Goal: Task Accomplishment & Management: Complete application form

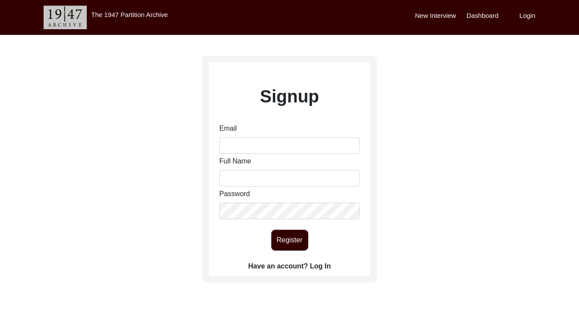
click at [304, 266] on label "Have an account? Log In" at bounding box center [289, 266] width 82 height 10
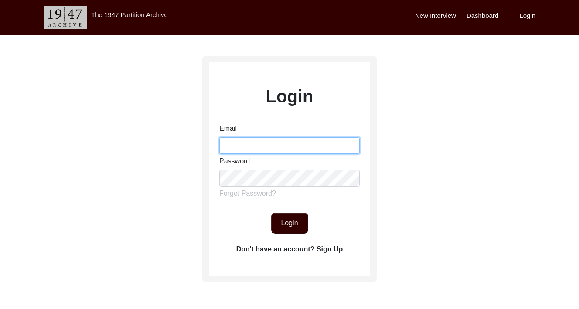
click at [269, 147] on input "Email" at bounding box center [289, 145] width 140 height 17
type input "[EMAIL_ADDRESS][DOMAIN_NAME]"
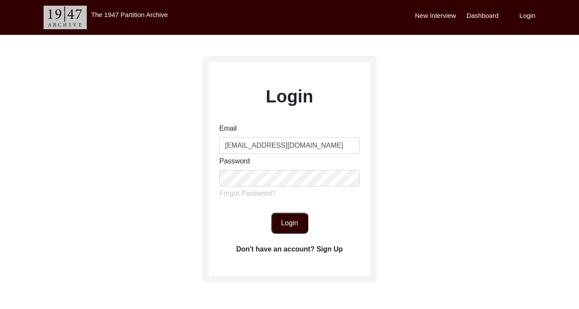
click at [286, 213] on button "Login" at bounding box center [289, 223] width 37 height 21
click at [286, 219] on button "Login" at bounding box center [289, 223] width 37 height 21
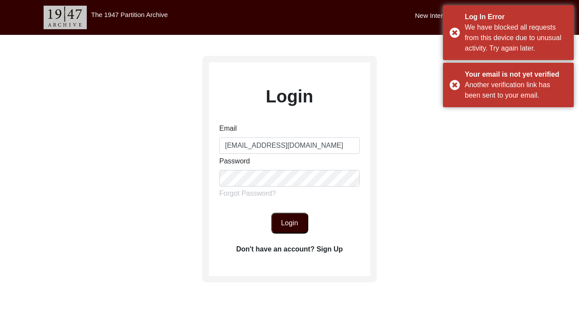
click at [324, 252] on label "Don't have an account? Sign Up" at bounding box center [289, 249] width 107 height 10
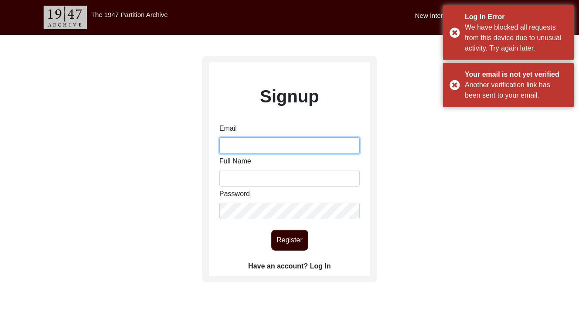
click at [247, 154] on div "Email Full Name Password" at bounding box center [289, 171] width 140 height 96
type input "[EMAIL_ADDRESS][DOMAIN_NAME]"
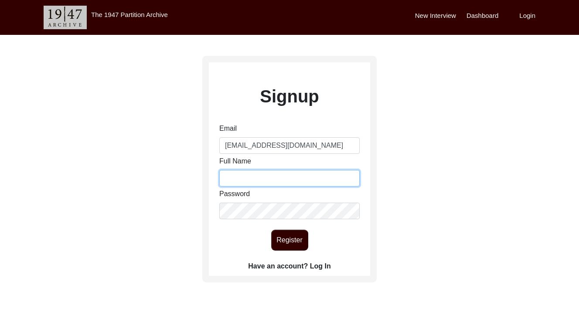
click at [272, 180] on input "Full Name" at bounding box center [289, 178] width 140 height 17
type input "[PERSON_NAME]"
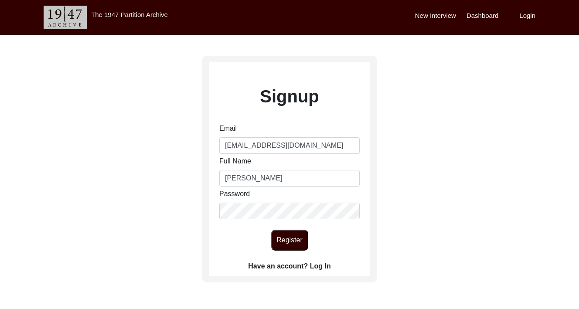
click at [284, 242] on button "Register" at bounding box center [289, 240] width 37 height 21
click at [269, 255] on div "Signup Email daniaashary6@gmail.com Full Name Dania Ashary Password Register Ha…" at bounding box center [289, 169] width 174 height 227
click at [278, 246] on button "Register" at bounding box center [289, 240] width 37 height 21
click at [300, 239] on button "Register" at bounding box center [289, 240] width 37 height 21
click at [328, 266] on label "Have an account? Log In" at bounding box center [289, 266] width 82 height 10
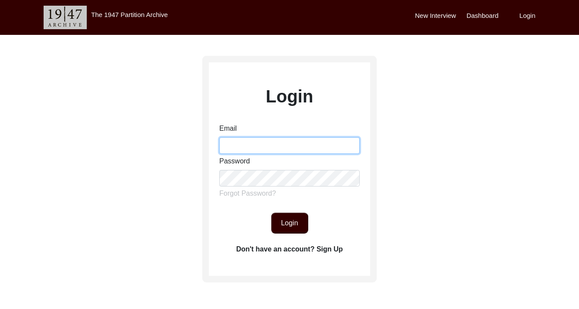
click at [257, 151] on input "Email" at bounding box center [289, 145] width 140 height 17
type input "[EMAIL_ADDRESS][DOMAIN_NAME]"
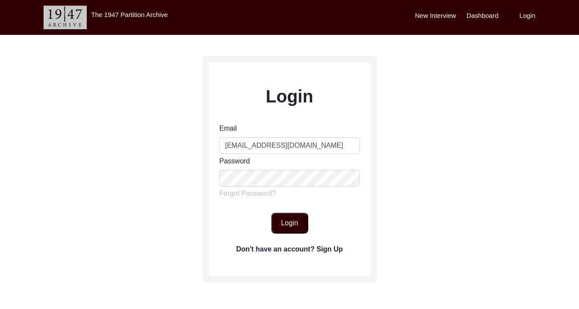
click at [284, 222] on button "Login" at bounding box center [289, 223] width 37 height 21
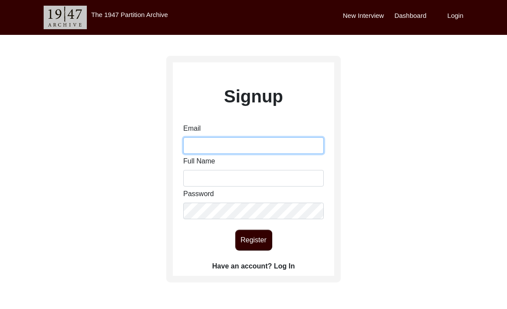
click at [239, 147] on input "Email" at bounding box center [253, 145] width 140 height 17
drag, startPoint x: 273, startPoint y: 145, endPoint x: 233, endPoint y: 144, distance: 39.7
click at [233, 144] on input "[EMAIL_ADDRESS][DOMAIN_NAME]" at bounding box center [253, 145] width 140 height 17
type input "[PERSON_NAME][EMAIL_ADDRESS][DOMAIN_NAME]"
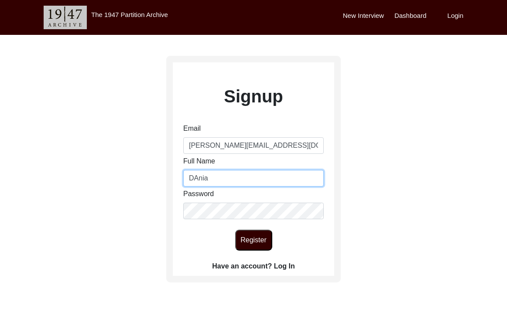
type input "[PERSON_NAME]"
click at [176, 260] on div "Signup Email daniaashary@hotmail.com Full Name Dania Ashary Password Register H…" at bounding box center [253, 169] width 174 height 227
click at [242, 242] on button "Register" at bounding box center [253, 240] width 37 height 21
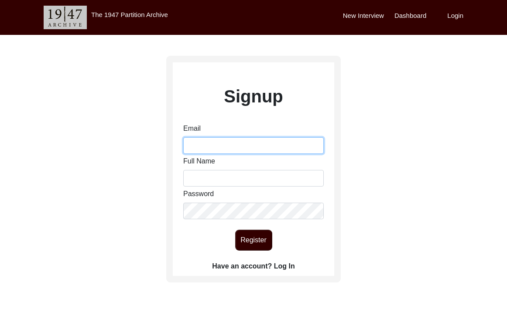
click at [242, 149] on input "Email" at bounding box center [253, 145] width 140 height 17
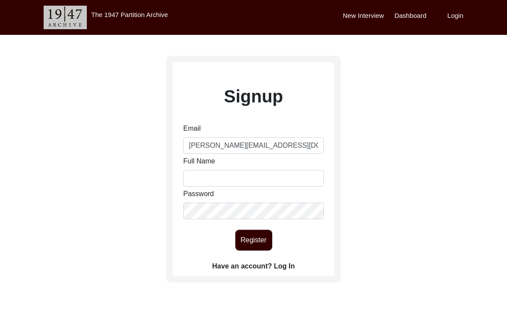
type input "[PERSON_NAME][EMAIL_ADDRESS][DOMAIN_NAME]"
type input "[PERSON_NAME]"
click at [213, 239] on div "Register" at bounding box center [253, 240] width 161 height 21
click at [242, 239] on button "Register" at bounding box center [253, 240] width 37 height 21
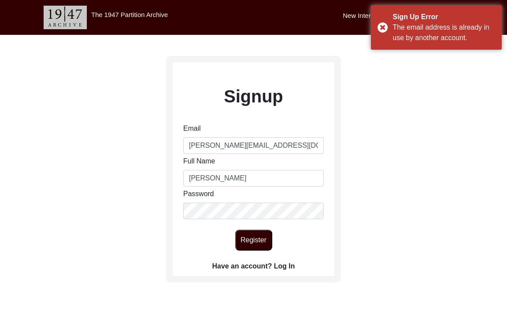
click at [287, 268] on label "Have an account? Log In" at bounding box center [253, 266] width 82 height 10
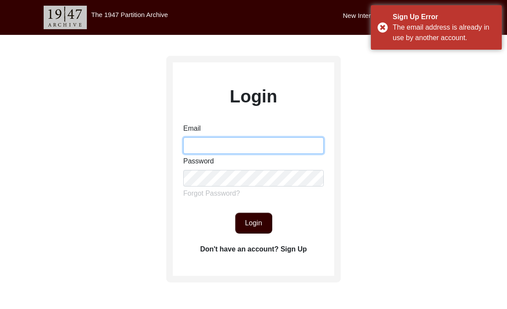
click at [232, 142] on input "Email" at bounding box center [253, 145] width 140 height 17
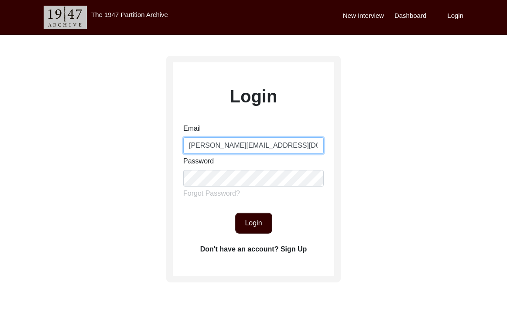
type input "[PERSON_NAME][EMAIL_ADDRESS][DOMAIN_NAME]"
click at [221, 210] on form "Email [PERSON_NAME][EMAIL_ADDRESS][DOMAIN_NAME] Password Forgot Password? Login" at bounding box center [253, 178] width 161 height 110
click at [246, 216] on button "Login" at bounding box center [253, 223] width 37 height 21
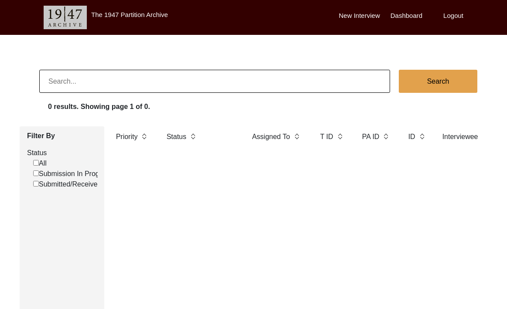
click at [366, 14] on label "New Interview" at bounding box center [359, 16] width 41 height 10
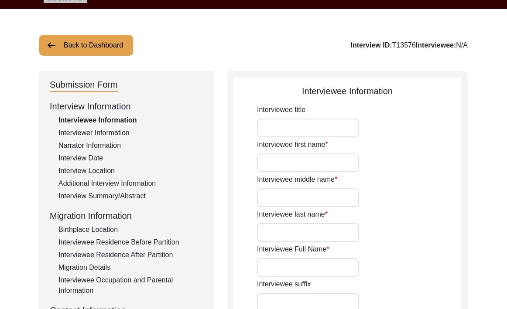
scroll to position [39, 0]
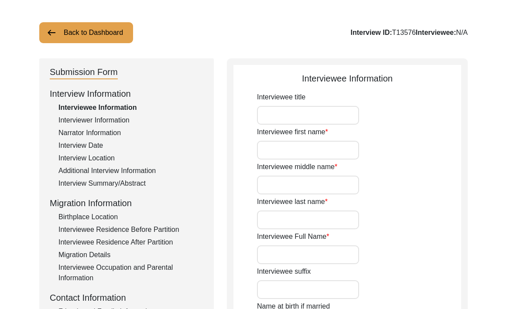
click at [278, 144] on input "Interviewee first name" at bounding box center [308, 150] width 102 height 19
click at [278, 120] on input "Interviewee title" at bounding box center [308, 115] width 102 height 19
type input "D"
type input "Dania"
type input "A"
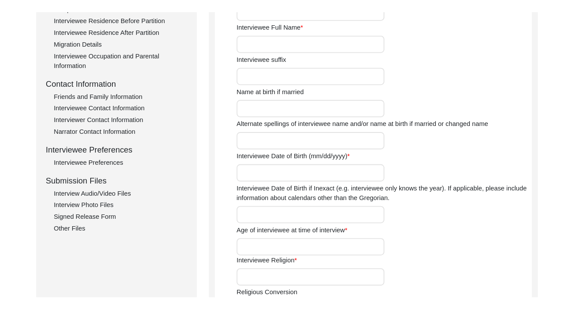
scroll to position [231, 0]
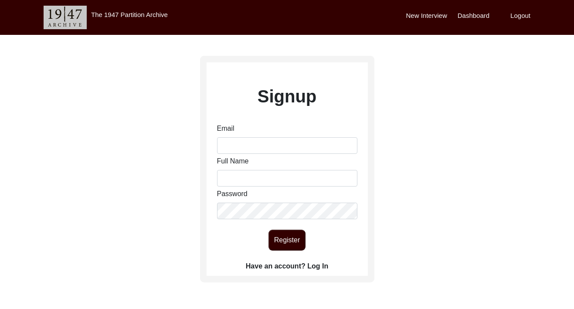
click at [317, 263] on label "Have an account? Log In" at bounding box center [287, 266] width 82 height 10
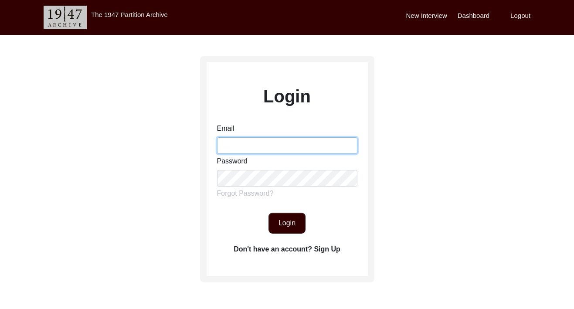
click at [288, 150] on input "Email" at bounding box center [287, 145] width 140 height 17
type input "[EMAIL_ADDRESS][DOMAIN_NAME]"
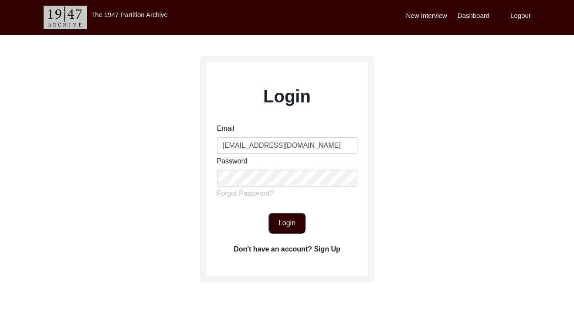
click at [282, 217] on button "Login" at bounding box center [287, 223] width 37 height 21
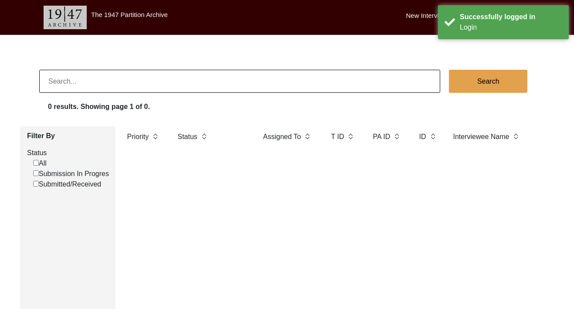
click at [431, 21] on div "New Interview Dashboard Logout" at bounding box center [490, 17] width 168 height 35
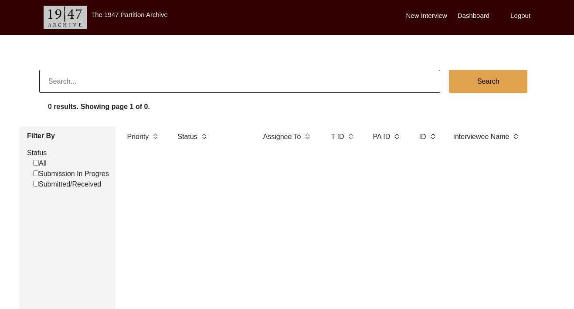
click at [417, 15] on label "New Interview" at bounding box center [426, 16] width 41 height 10
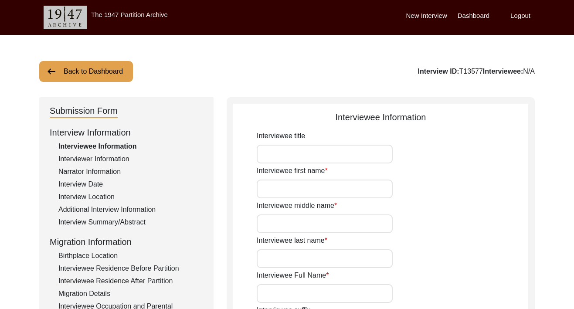
click at [462, 13] on label "Dashboard" at bounding box center [474, 16] width 32 height 10
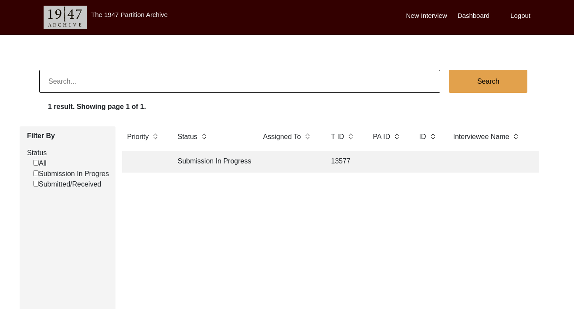
click at [517, 13] on label "Logout" at bounding box center [521, 16] width 20 height 10
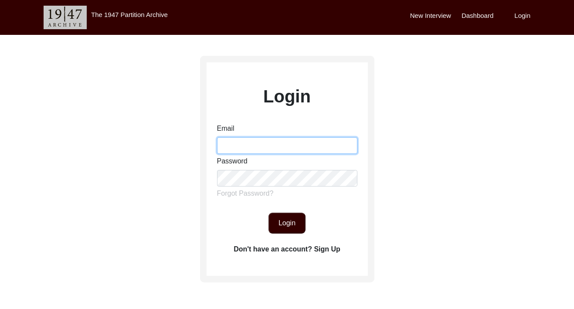
click at [252, 150] on input "Email" at bounding box center [287, 145] width 140 height 17
type input "[EMAIL_ADDRESS][DOMAIN_NAME]"
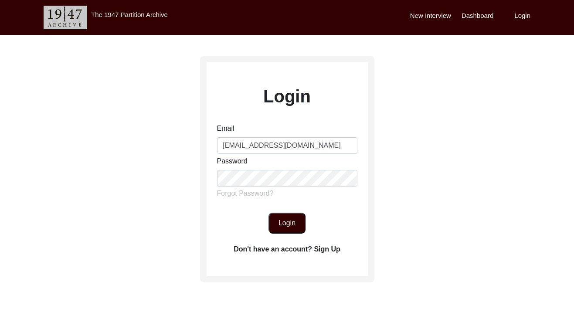
click at [270, 214] on button "Login" at bounding box center [287, 223] width 37 height 21
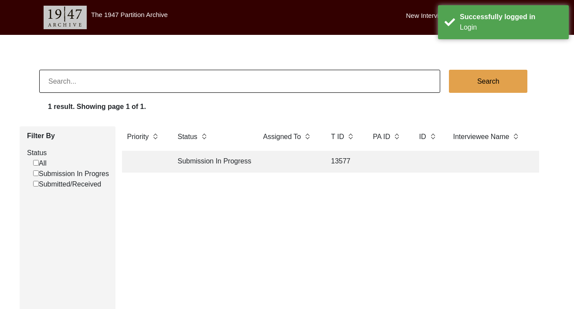
click at [413, 16] on label "New Interview" at bounding box center [426, 16] width 41 height 10
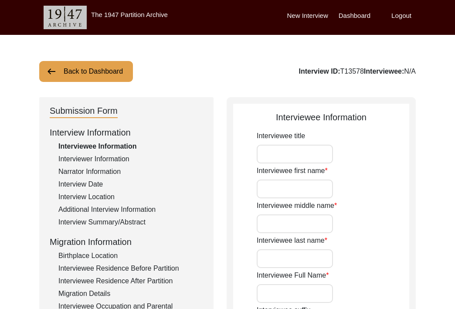
click at [281, 143] on div "Interviewee title" at bounding box center [333, 147] width 153 height 33
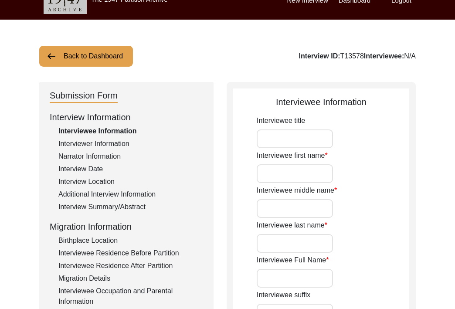
scroll to position [28, 0]
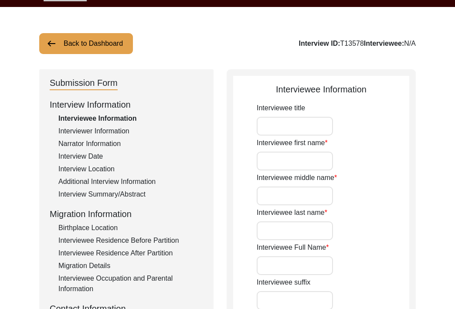
click at [290, 159] on input "Interviewee first name" at bounding box center [295, 161] width 76 height 19
type input "Dania"
type input "Abbas"
type input "DAnia"
drag, startPoint x: 294, startPoint y: 236, endPoint x: 221, endPoint y: 225, distance: 74.0
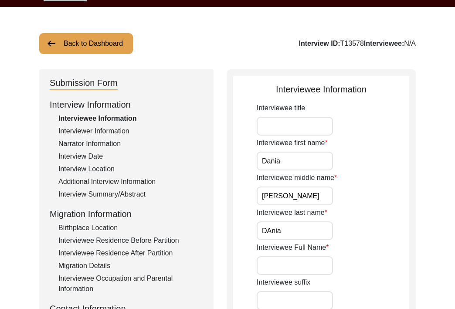
drag, startPoint x: 281, startPoint y: 161, endPoint x: 208, endPoint y: 152, distance: 73.8
drag, startPoint x: 300, startPoint y: 201, endPoint x: 178, endPoint y: 185, distance: 122.4
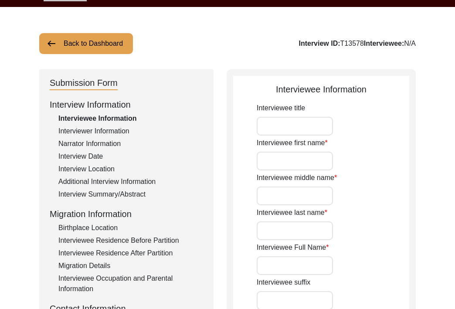
click at [280, 127] on input "Interviewee title" at bounding box center [295, 126] width 76 height 19
type input "Mr."
type input "Romesh"
type input "P"
type input "Chand"
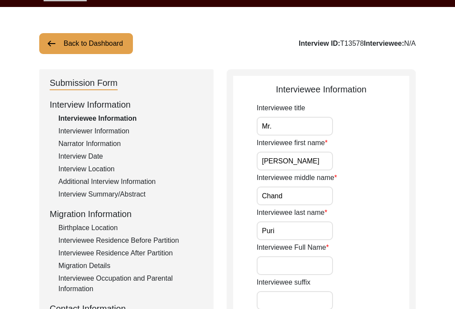
type input "Puri"
type input "Romesh Chand Puri"
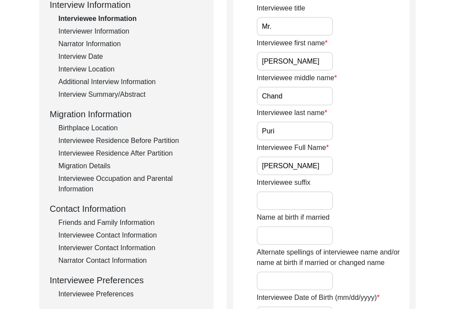
scroll to position [130, 0]
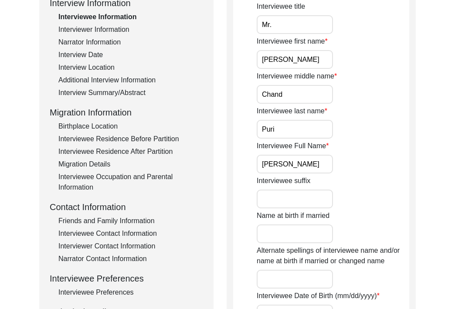
click at [278, 236] on input "Name at birth if married" at bounding box center [295, 234] width 76 height 19
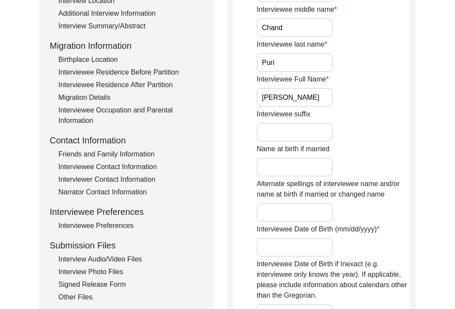
scroll to position [199, 0]
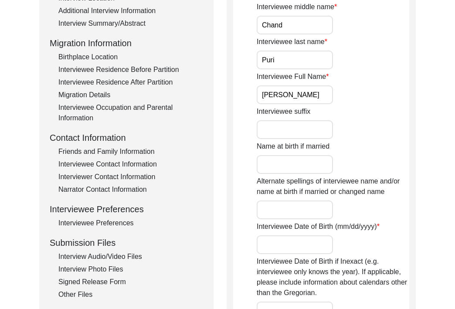
click at [272, 246] on input "Interviewee Date of Birth (mm/dd/yyyy)" at bounding box center [295, 245] width 76 height 19
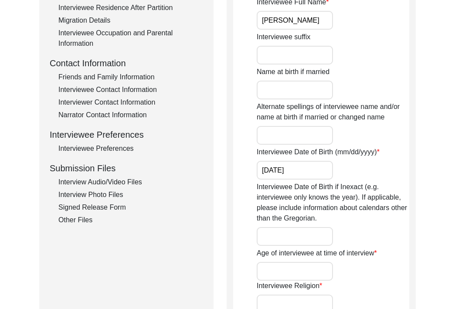
scroll to position [280, 0]
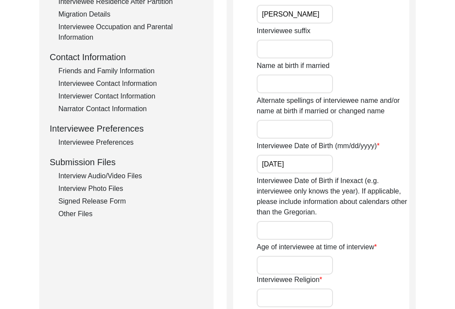
type input "10/16/1937"
click at [306, 264] on input "Age of interviewee at time of interview" at bounding box center [295, 265] width 76 height 19
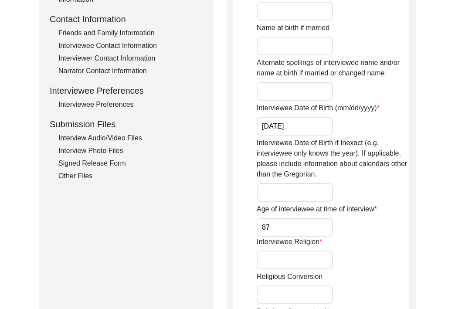
scroll to position [318, 0]
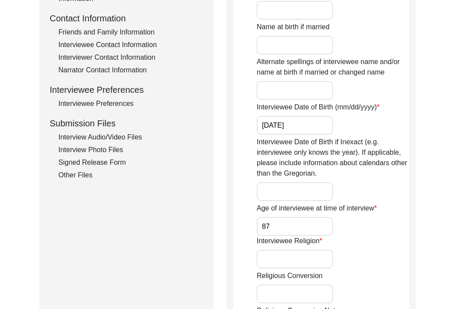
type input "87"
click at [302, 258] on input "Interviewee Religion" at bounding box center [295, 259] width 76 height 19
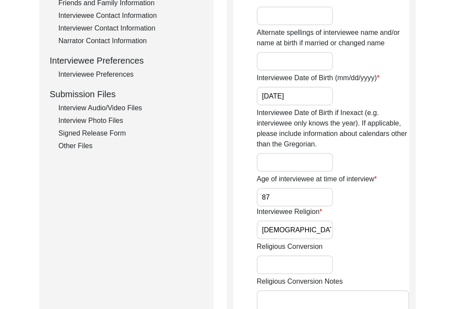
scroll to position [351, 0]
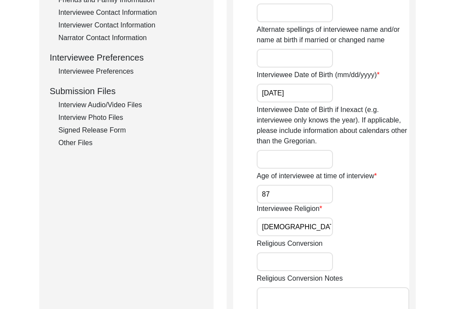
type input "Hindu"
click at [290, 260] on input "Religious Conversion" at bounding box center [295, 262] width 76 height 19
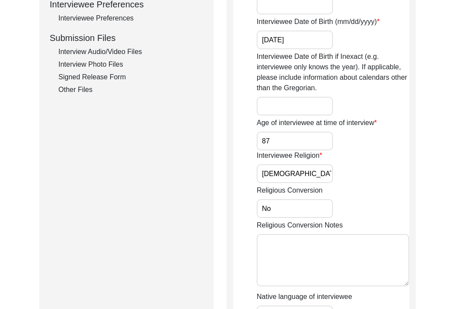
scroll to position [404, 0]
type input "No"
click at [305, 264] on textarea "Religious Conversion Notes" at bounding box center [333, 260] width 153 height 52
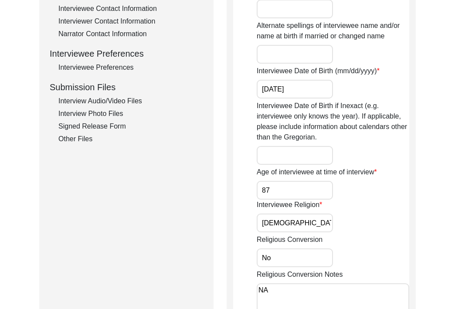
scroll to position [351, 0]
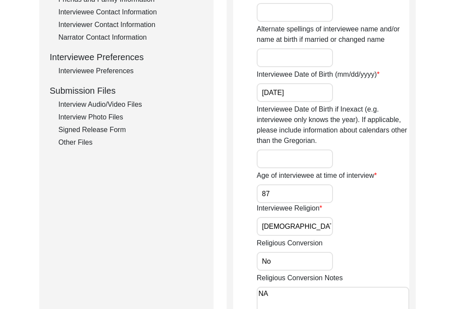
type textarea "NA"
click at [290, 159] on input "Interviewee Date of Birth if Inexact (e.g. interviewee only knows the year). If…" at bounding box center [295, 159] width 76 height 19
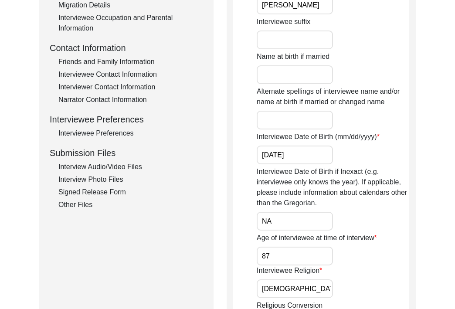
scroll to position [288, 0]
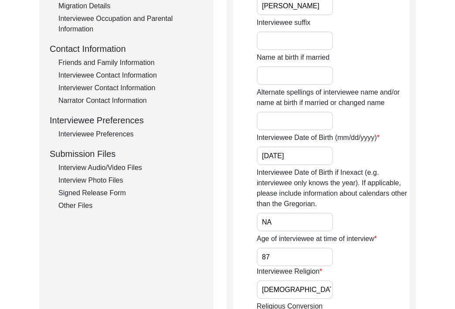
type input "NA"
click at [279, 128] on input "Alternate spellings of interviewee name and/or name at birth if married or chan…" at bounding box center [295, 121] width 76 height 19
type input "N"
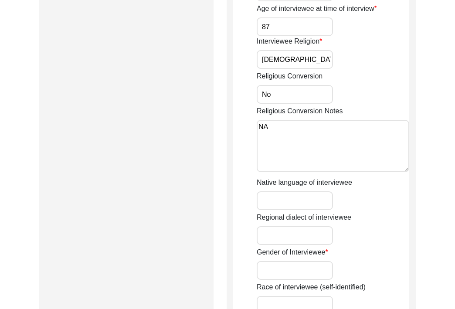
scroll to position [520, 0]
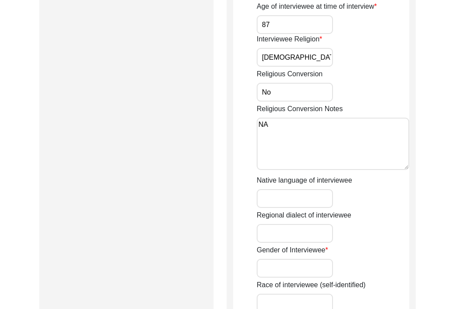
click at [302, 204] on input "Native language of interviewee" at bounding box center [295, 198] width 76 height 19
type input "Punjabi/Hindi"
type input "Male"
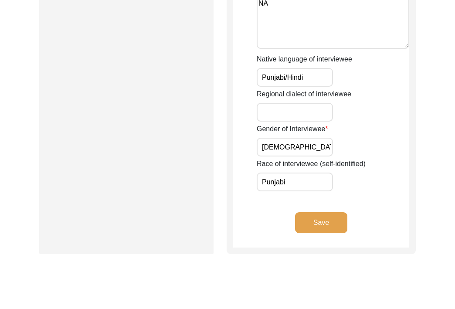
scroll to position [653, 0]
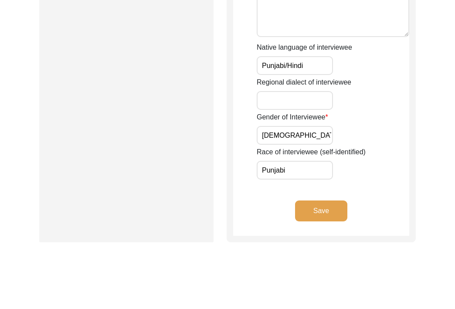
type input "Punjabi"
click at [326, 205] on button "Save" at bounding box center [321, 211] width 52 height 21
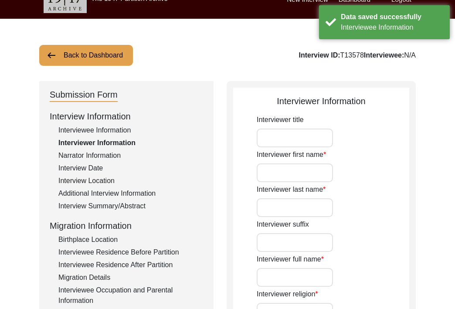
scroll to position [5, 0]
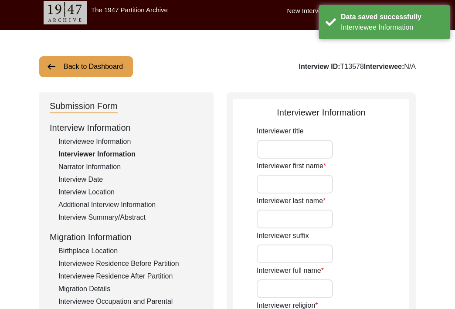
click at [292, 192] on input "Interviewer first name" at bounding box center [295, 184] width 76 height 19
type input "Dania"
type input "Ashary"
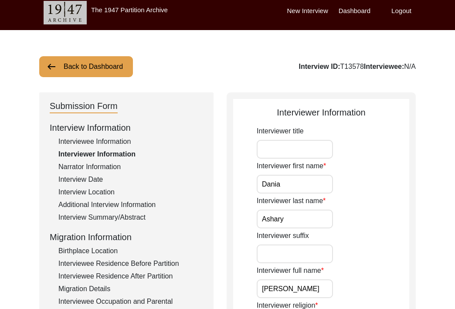
type input "[PERSON_NAME]"
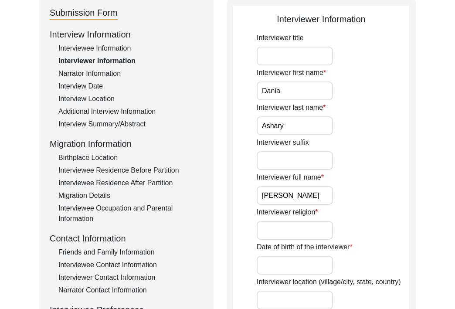
scroll to position [96, 0]
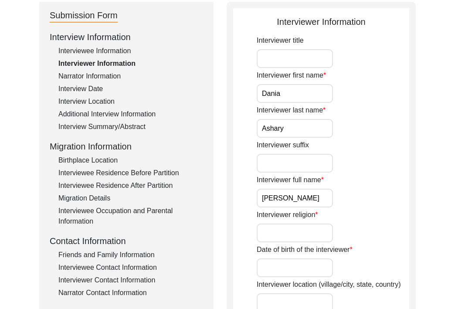
click at [266, 61] on input "Interviewer title" at bounding box center [295, 58] width 76 height 19
type input "M"
click at [286, 229] on input "Interviewer religion" at bounding box center [295, 233] width 76 height 19
type input "Muslim"
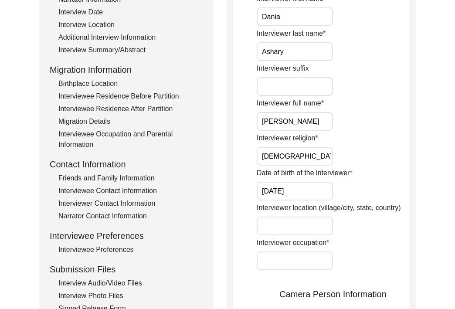
scroll to position [174, 0]
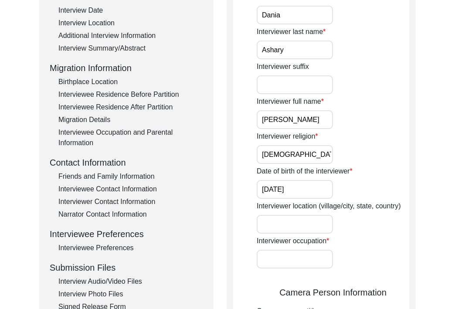
type input "01/06/1996"
click at [293, 233] on input "Interviewer location (village/city, state, country)" at bounding box center [295, 224] width 76 height 19
click at [359, 225] on div "Interviewer location (village/city, state, country)" at bounding box center [333, 217] width 153 height 33
click at [300, 256] on input "Interviewer occupation" at bounding box center [295, 259] width 76 height 19
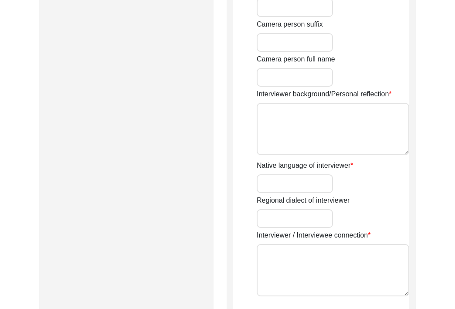
scroll to position [581, 0]
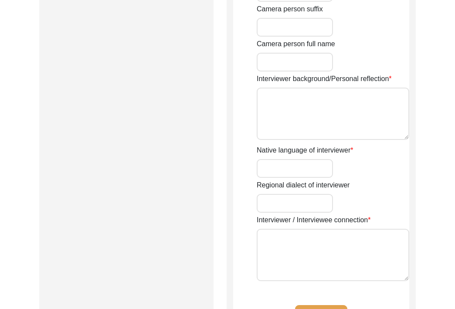
type input "Lawyer"
click at [287, 109] on textarea "Interviewer background/Personal reflection" at bounding box center [333, 114] width 153 height 52
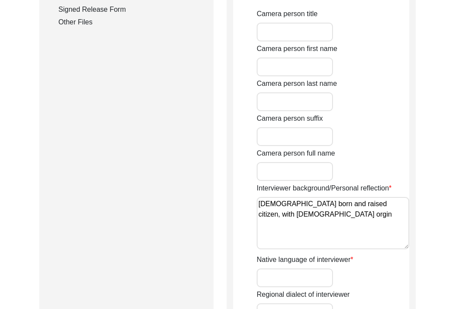
scroll to position [509, 0]
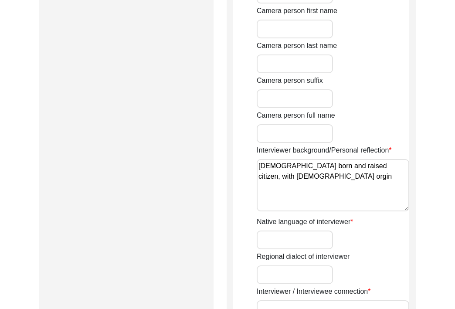
type textarea "US born and raised citizen, with Pakistani orgin"
click at [284, 239] on input "Native language of interviewer" at bounding box center [295, 240] width 76 height 19
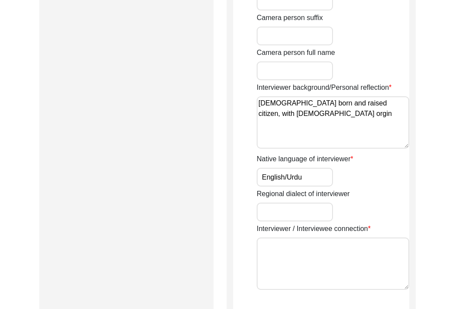
scroll to position [573, 0]
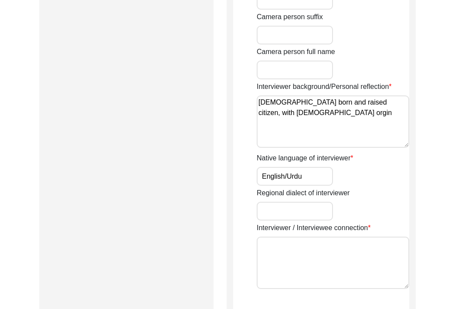
type input "English/Urdu"
click at [297, 262] on textarea "Interviewer / Interviewee connection" at bounding box center [333, 263] width 153 height 52
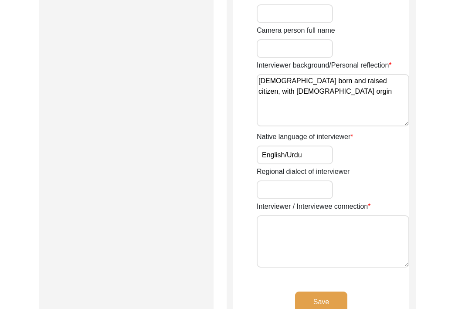
scroll to position [598, 0]
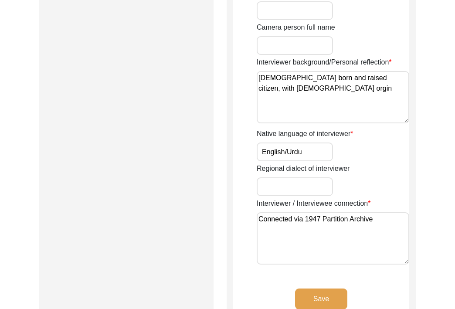
type textarea "Connected via 1947 Partition Archive"
click at [317, 300] on button "Save" at bounding box center [321, 299] width 52 height 21
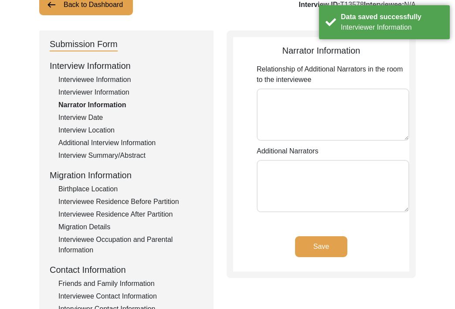
scroll to position [0, 0]
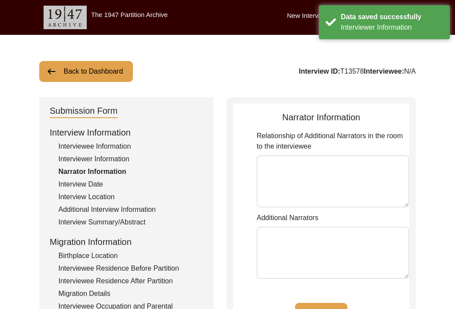
click at [298, 185] on textarea "Relationship of Additional Narrators in the room to the interviewee" at bounding box center [333, 181] width 153 height 52
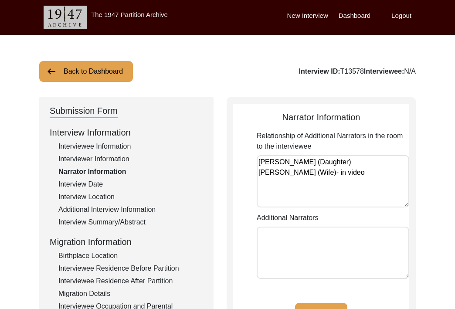
click at [317, 171] on textarea "Ruchi Puri (Daughter) Meera Puri (Wife)- in video" at bounding box center [333, 181] width 153 height 52
drag, startPoint x: 335, startPoint y: 158, endPoint x: 255, endPoint y: 157, distance: 80.3
click at [255, 157] on app-narrator-information "Narrator Information Relationship of Additional Narrators in the room to the in…" at bounding box center [321, 225] width 176 height 228
click at [271, 168] on textarea "Meera Puri (Wife): Featured in interview video" at bounding box center [333, 181] width 153 height 52
click at [270, 173] on textarea "Meera Puri (Wife): Featured in interview video" at bounding box center [333, 181] width 153 height 52
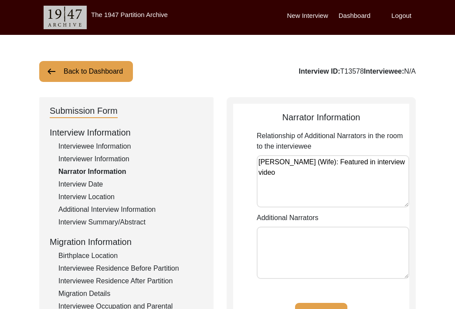
paste textarea "Ruchi Puri (Daughter)"
click at [270, 173] on textarea "Meera Puri (Wife): Featured in interview videoRuchi Puri (Daughter)" at bounding box center [333, 181] width 153 height 52
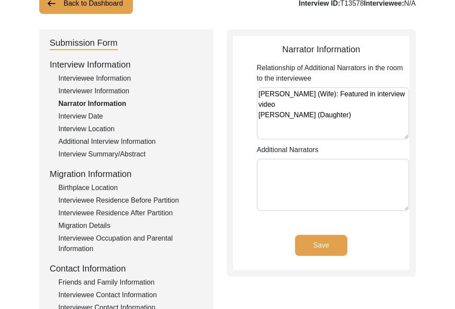
scroll to position [70, 0]
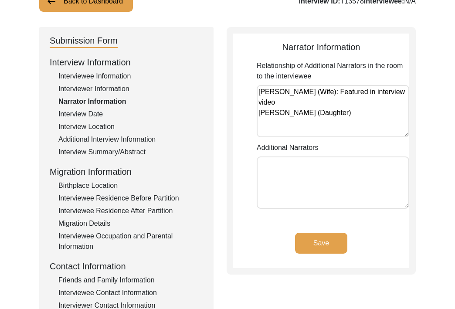
type textarea "Meera Puri (Wife): Featured in interview video Ruchi Puri (Daughter)"
click at [313, 240] on button "Save" at bounding box center [321, 243] width 52 height 21
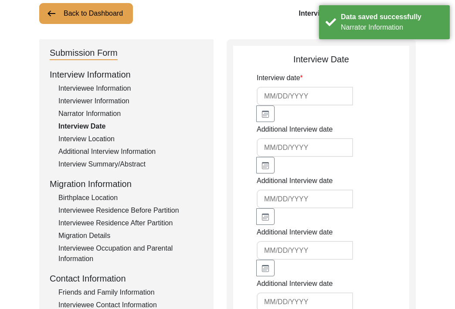
scroll to position [56, 0]
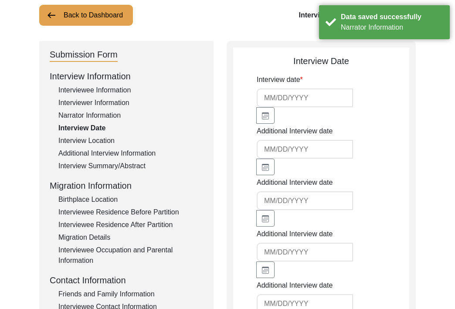
click at [291, 93] on input at bounding box center [305, 98] width 96 height 19
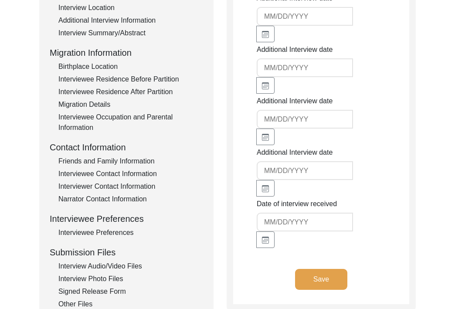
scroll to position [198, 0]
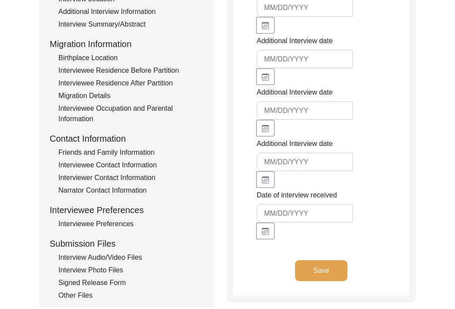
type input "10/6/2025"
click at [327, 269] on button "Save" at bounding box center [321, 270] width 52 height 21
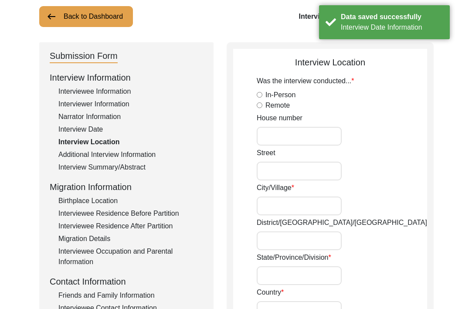
scroll to position [53, 0]
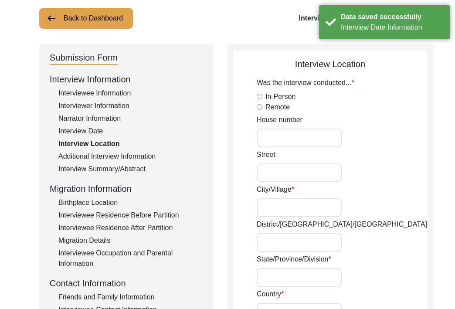
click at [264, 99] on div "In-Person" at bounding box center [342, 97] width 171 height 10
click at [257, 98] on input "In-Person" at bounding box center [260, 97] width 6 height 6
radio input "true"
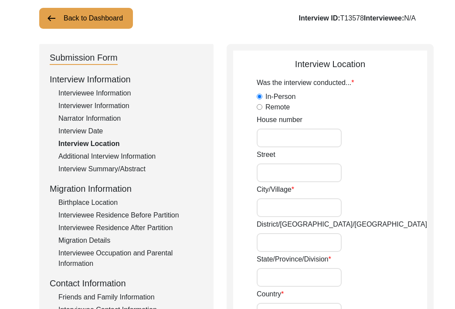
click at [300, 143] on input "House number" at bounding box center [299, 138] width 85 height 19
type input "669"
type input "Road Oak Road"
type input "Walnut Creek"
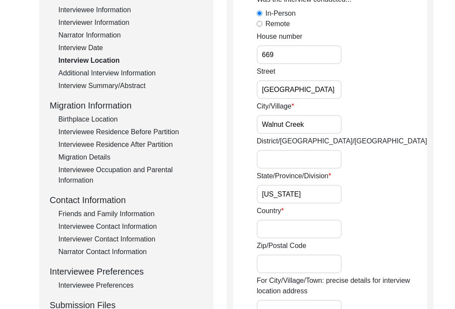
scroll to position [143, 0]
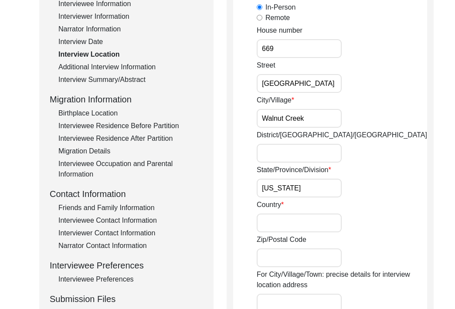
type input "California"
click at [284, 227] on input "Country" at bounding box center [299, 223] width 85 height 19
click at [246, 234] on app-interview-location "Interview Location Was the interview conducted... In-Person Remote House number…" at bounding box center [330, 309] width 194 height 682
drag, startPoint x: 305, startPoint y: 185, endPoint x: 263, endPoint y: 185, distance: 42.3
click at [263, 185] on input "California" at bounding box center [299, 188] width 85 height 19
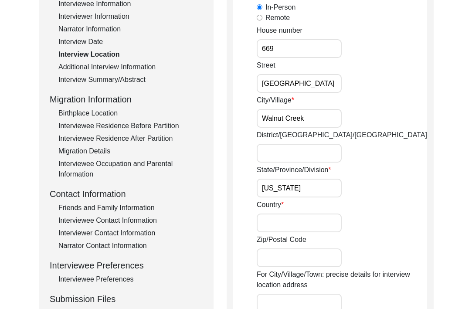
type input "United States"
type input "92618"
type input "2 Japonica"
click at [305, 190] on input "California" at bounding box center [299, 188] width 85 height 19
click at [251, 222] on app-interview-location "Interview Location Was the interview conducted... In-Person Remote House number…" at bounding box center [330, 309] width 194 height 682
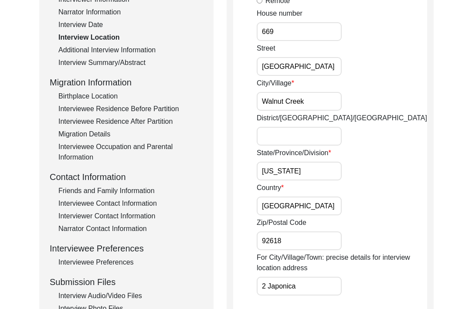
scroll to position [166, 0]
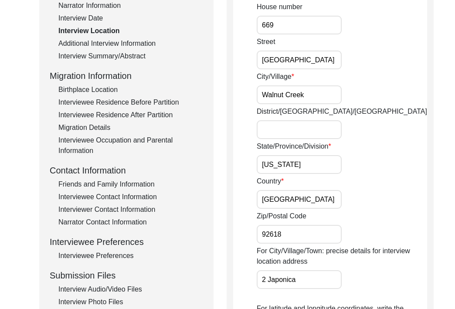
click at [291, 241] on input "92618" at bounding box center [299, 234] width 85 height 19
drag, startPoint x: 291, startPoint y: 237, endPoint x: 200, endPoint y: 230, distance: 91.4
click at [200, 230] on div "Submission Form Interview Information Interviewee Information Interviewer Infor…" at bounding box center [227, 282] width 377 height 702
type input "94598"
drag, startPoint x: 313, startPoint y: 281, endPoint x: 199, endPoint y: 272, distance: 114.2
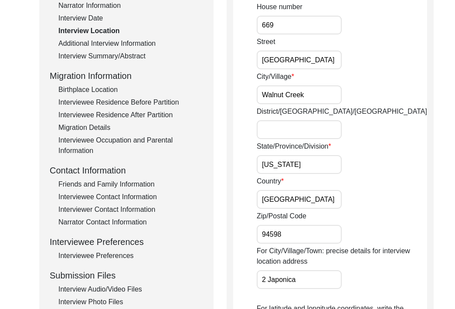
click at [199, 272] on div "Submission Form Interview Information Interviewee Information Interviewer Infor…" at bounding box center [227, 282] width 377 height 702
click at [248, 260] on app-interview-location "Interview Location Was the interview conducted... In-Person Remote House number…" at bounding box center [330, 286] width 194 height 682
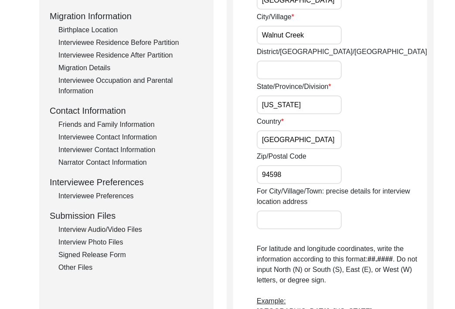
scroll to position [230, 0]
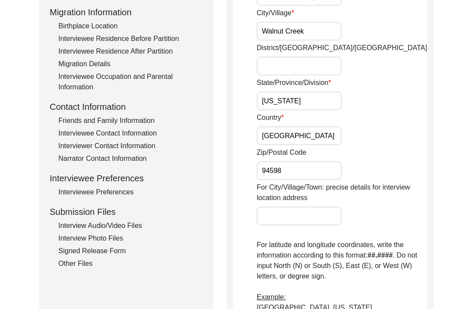
click at [267, 218] on input "For City/Village/Town: precise details for interview location address" at bounding box center [299, 216] width 85 height 19
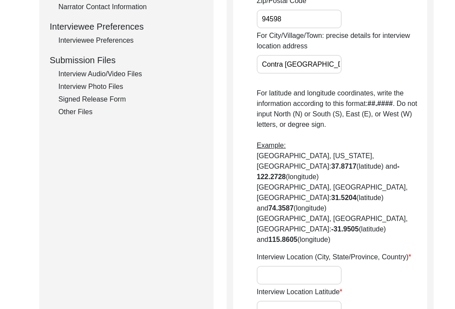
scroll to position [383, 0]
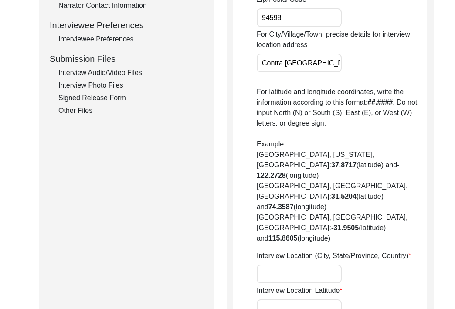
type input "Contra Costa County"
click at [270, 265] on input "Interview Location (City, State/Province, Country)" at bounding box center [299, 274] width 85 height 19
click at [304, 265] on input "Walnut Creek" at bounding box center [299, 274] width 85 height 19
type input "Walnut Creek, California, USA"
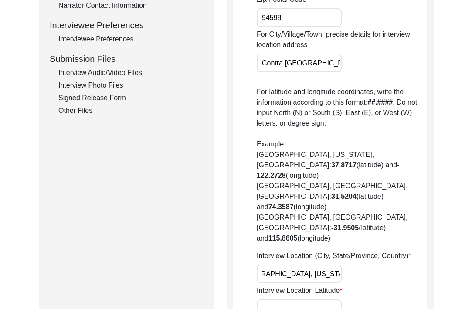
scroll to position [0, 0]
click at [286, 300] on input "Interview Location Latitude" at bounding box center [299, 309] width 85 height 19
paste input "37.9101° N"
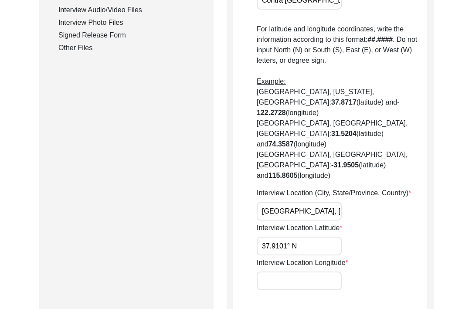
scroll to position [450, 0]
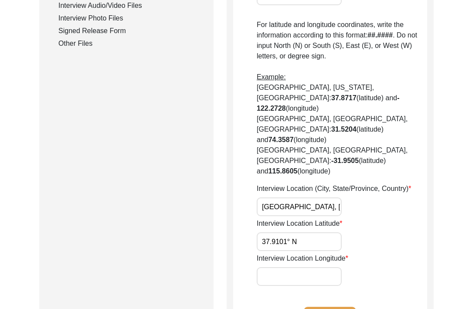
type input "37.9101° N"
click at [304, 267] on input "Interview Location Longitude" at bounding box center [299, 276] width 85 height 19
paste input "122.0652° W"
type input "122.0652° W"
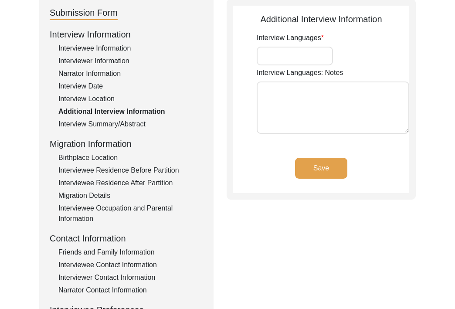
scroll to position [0, 0]
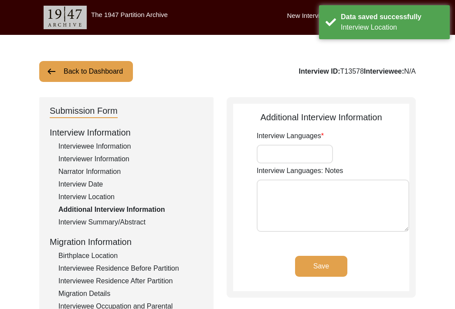
click at [311, 150] on input "Interview Languages" at bounding box center [295, 154] width 76 height 19
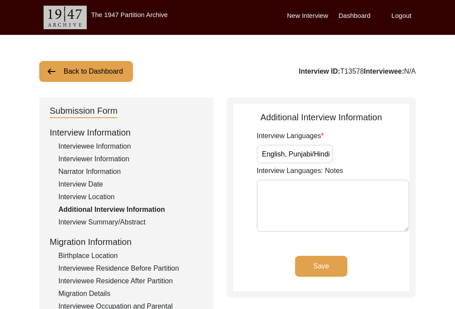
type input "English, Punjabi/Hindi"
click at [290, 205] on textarea "Interview Languages: Notes" at bounding box center [333, 206] width 153 height 52
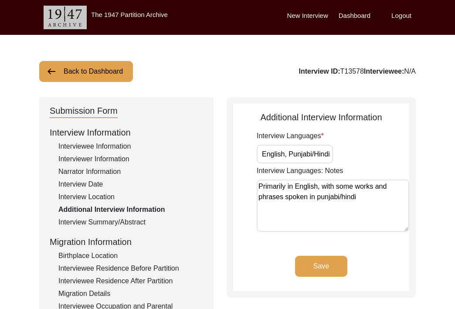
click at [322, 195] on textarea "Primarily in English, with some works and phrases spoken in punjabi/hindi" at bounding box center [333, 206] width 153 height 52
click at [345, 193] on textarea "Primarily in English, with some works and phrases spoken in Punjabi/hindi" at bounding box center [333, 206] width 153 height 52
type textarea "Primarily in English, with some works and phrases spoken in Punjabi/Hindi"
click at [324, 266] on button "Save" at bounding box center [321, 266] width 52 height 21
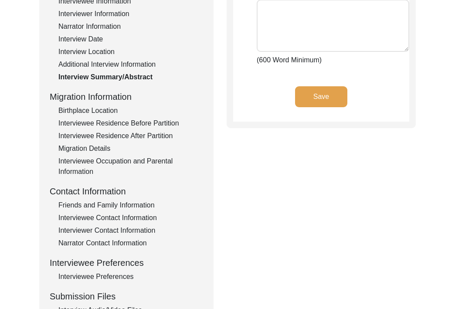
scroll to position [155, 0]
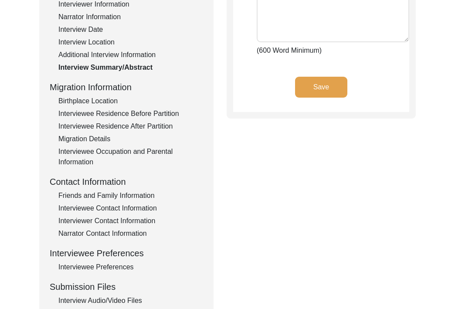
click at [88, 101] on div "Birthplace Location" at bounding box center [130, 101] width 145 height 10
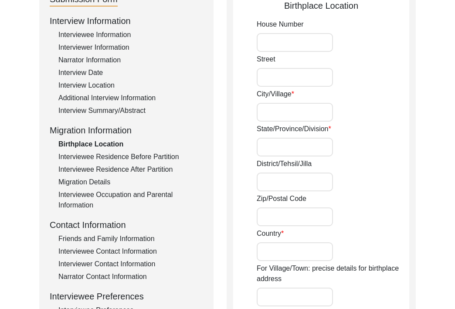
scroll to position [112, 0]
click at [291, 43] on input "House Number" at bounding box center [295, 42] width 76 height 19
type input "D3356"
click at [282, 78] on input "Street" at bounding box center [295, 77] width 76 height 19
type input "Kucha Pir Shirazi"
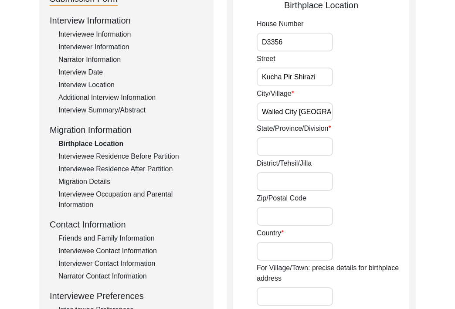
type input "Walled City Lahore"
type input "Punjab"
click at [292, 183] on input "District/Tehsil/Jilla" at bounding box center [295, 181] width 76 height 19
click at [289, 212] on input "Zip/Postal Code" at bounding box center [295, 216] width 76 height 19
type input "54400"
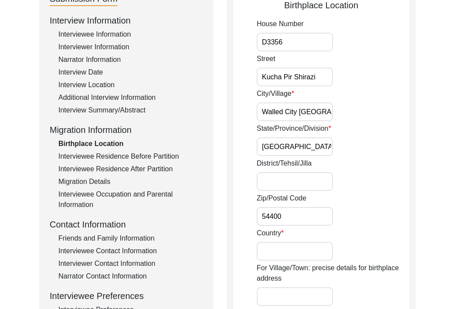
click at [277, 265] on label "For Village/Town: precise details for birthplace address" at bounding box center [333, 273] width 153 height 21
click at [277, 287] on input "For Village/Town: precise details for birthplace address" at bounding box center [295, 296] width 76 height 19
click at [276, 252] on input "Country" at bounding box center [295, 251] width 76 height 19
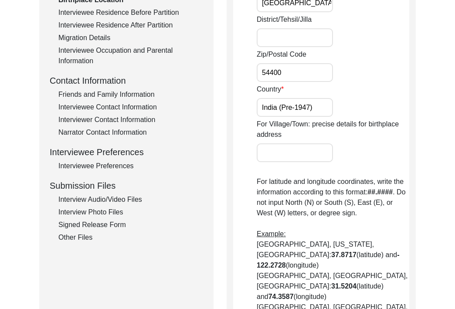
scroll to position [256, 0]
type input "India (Pre-1947)"
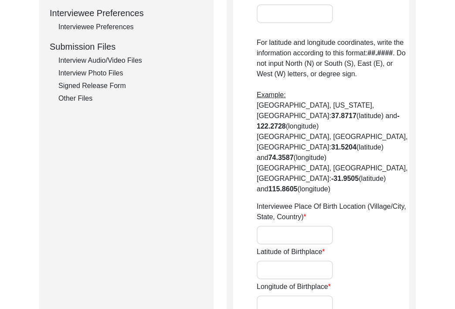
scroll to position [396, 0]
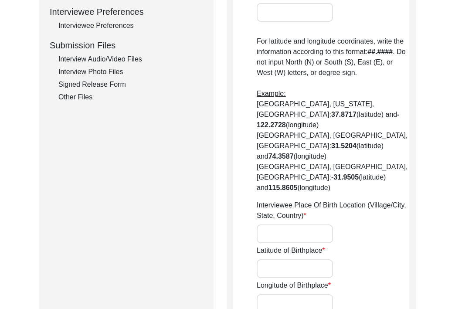
click at [283, 225] on input "Interviewee Place Of Birth Location (Village/City, State, Country)" at bounding box center [295, 234] width 76 height 19
click at [309, 225] on input "Noor Haveli" at bounding box center [295, 234] width 76 height 19
drag, startPoint x: 309, startPoint y: 200, endPoint x: 247, endPoint y: 199, distance: 61.9
click at [246, 199] on app-birthplace-location "Birthplace Location House Number D3356 Street Kucha Pir Shirazi City/Village Wa…" at bounding box center [321, 41] width 176 height 655
type input "Noor Haveli Lahore"
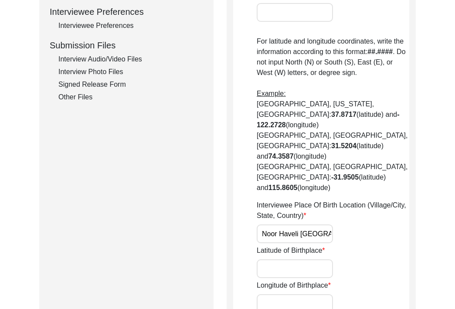
click at [279, 260] on input "Latitude of Birthplace" at bounding box center [295, 269] width 76 height 19
paste input "31.5785° N"
type input "31.5785° N"
click at [289, 294] on input "Longitude of Birthplace" at bounding box center [295, 303] width 76 height 19
paste input "74.3154° E"
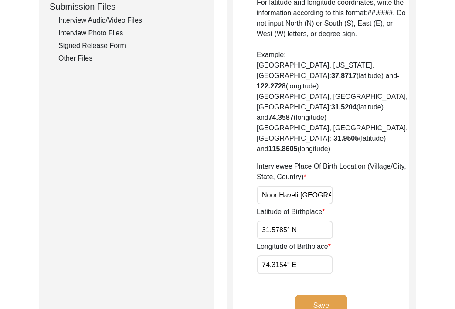
scroll to position [444, 0]
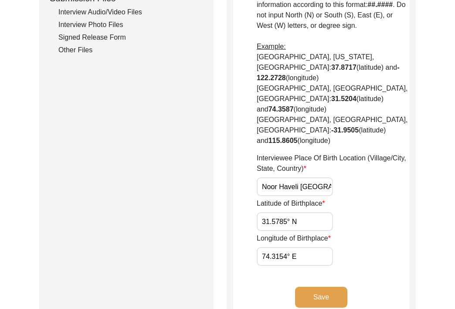
type input "74.3154° E"
click at [326, 287] on button "Save" at bounding box center [321, 297] width 52 height 21
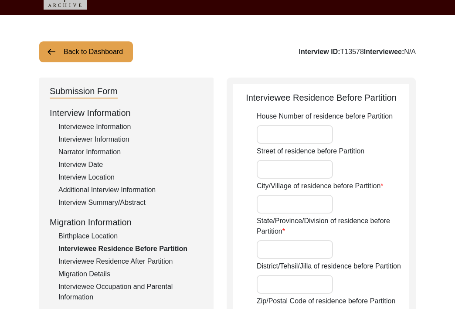
scroll to position [0, 0]
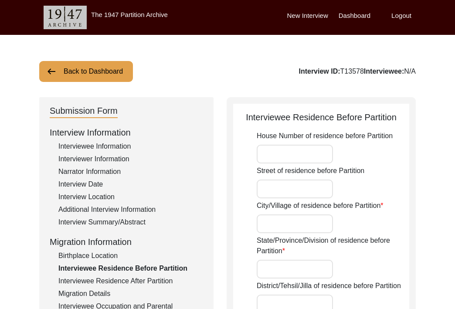
click at [276, 148] on input "House Number of residence before Partition" at bounding box center [295, 154] width 76 height 19
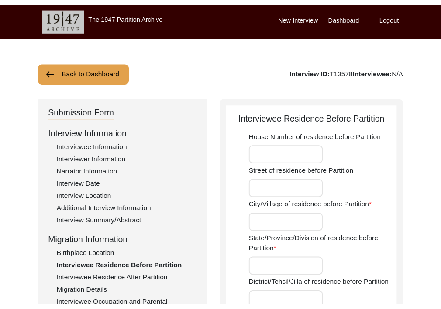
scroll to position [10, 0]
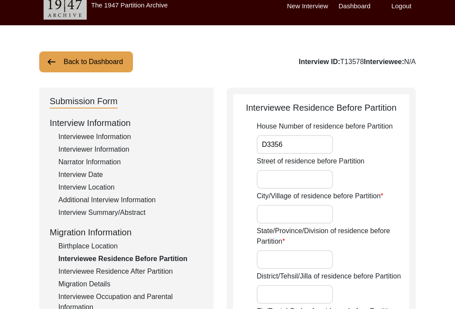
type input "D3356"
type input "N"
type input "Kucha Pir Shirazi"
